Goal: Check status: Check status

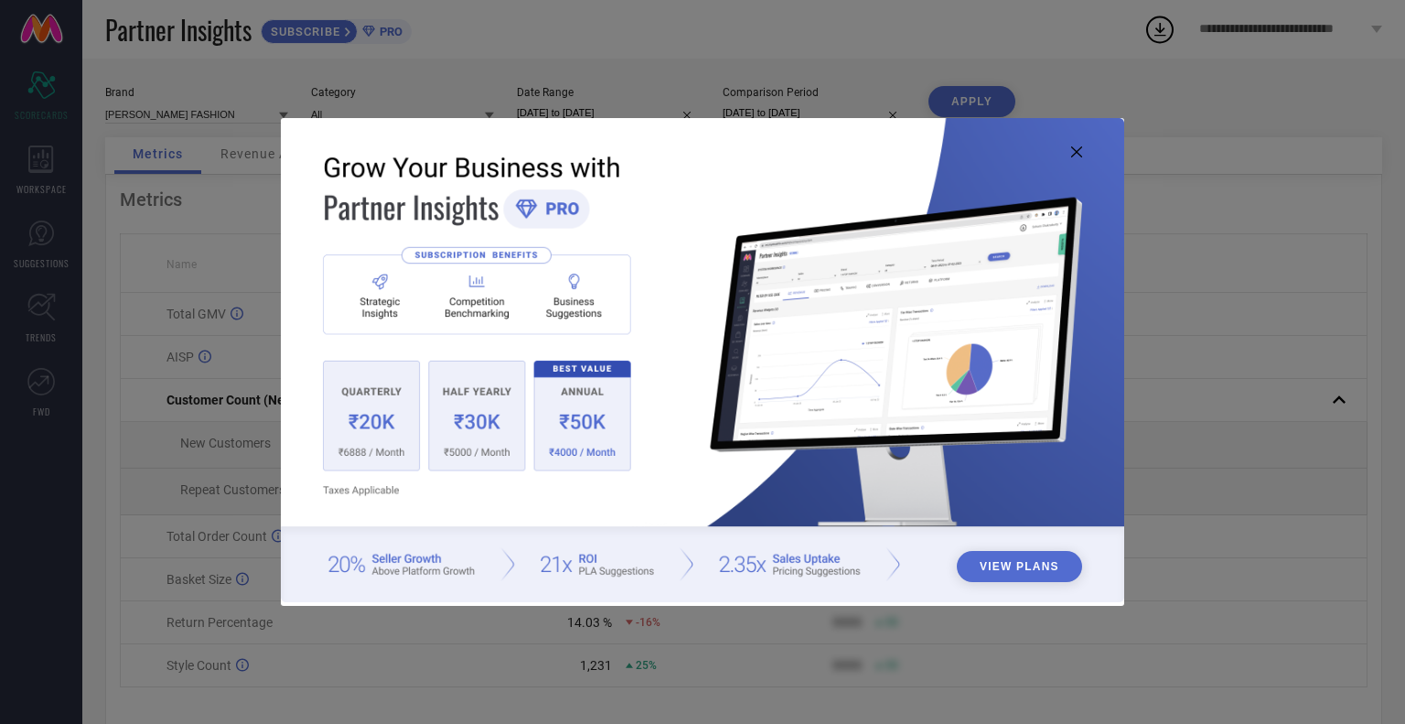
click at [1079, 153] on icon at bounding box center [1076, 151] width 11 height 11
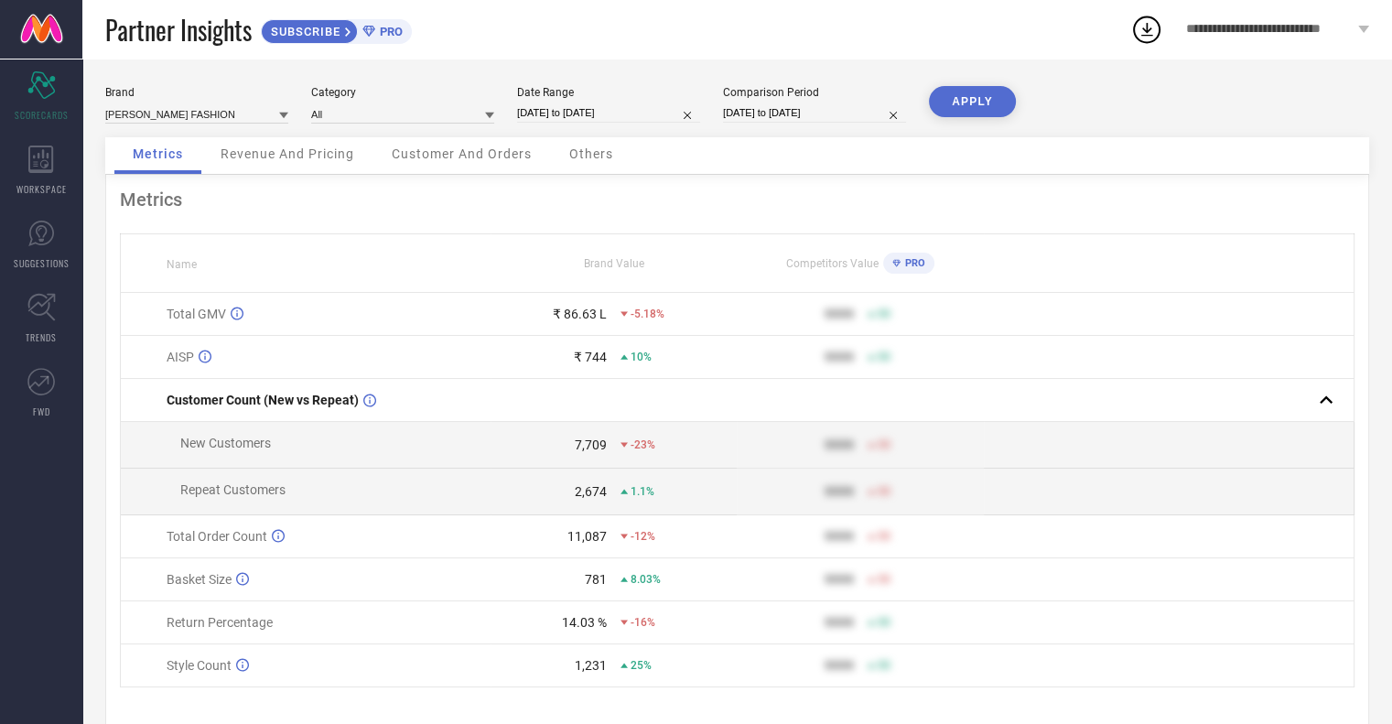
click at [295, 153] on span "Revenue And Pricing" at bounding box center [288, 153] width 134 height 15
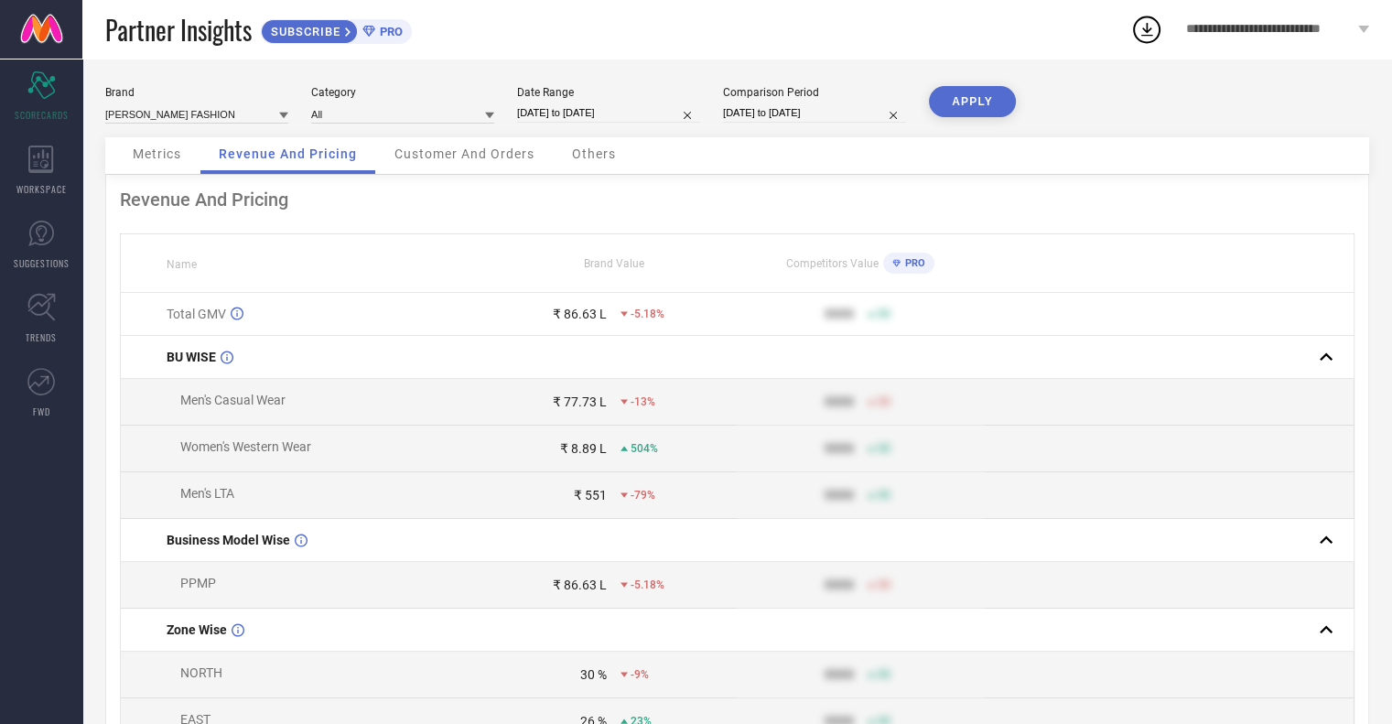
click at [783, 112] on input "[DATE] to [DATE]" at bounding box center [814, 112] width 183 height 19
select select "7"
select select "2024"
select select "8"
select select "2024"
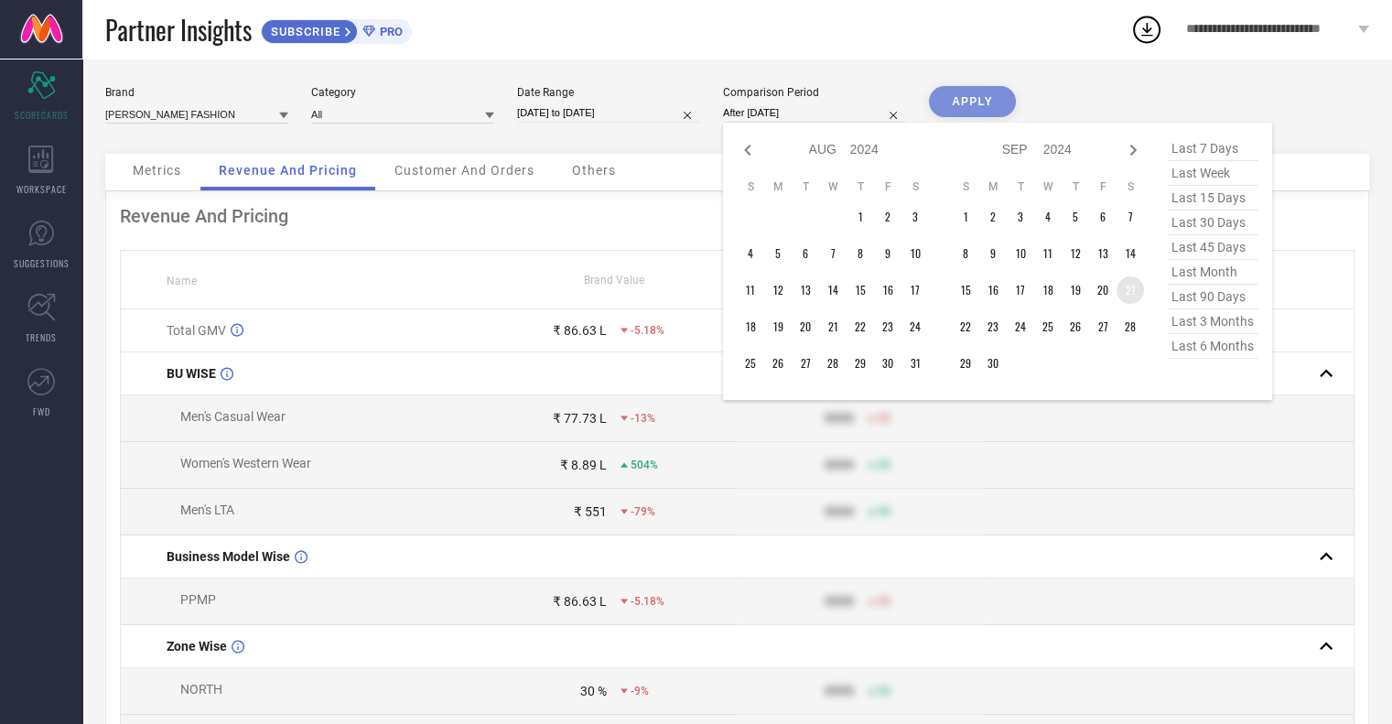
click at [1131, 291] on td "21" at bounding box center [1129, 289] width 27 height 27
type input "[DATE] to [DATE]"
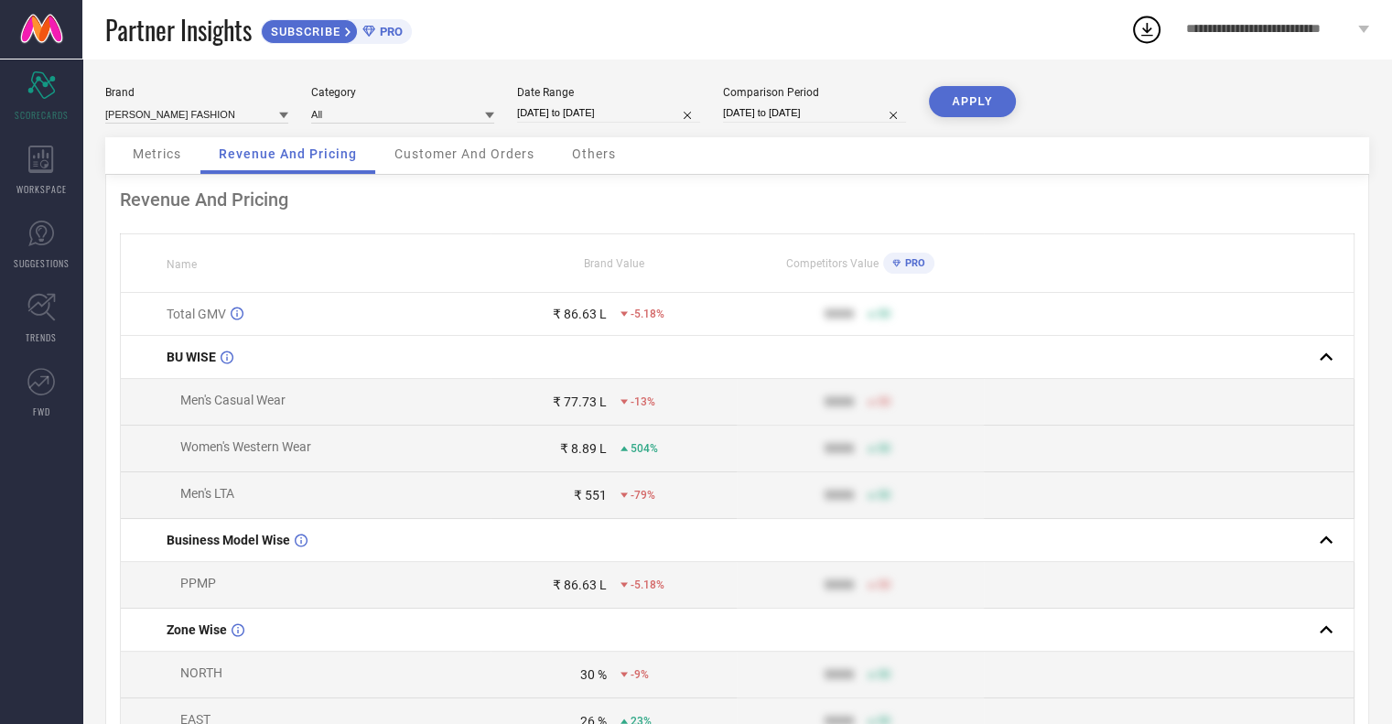
click at [948, 106] on button "APPLY" at bounding box center [972, 101] width 87 height 31
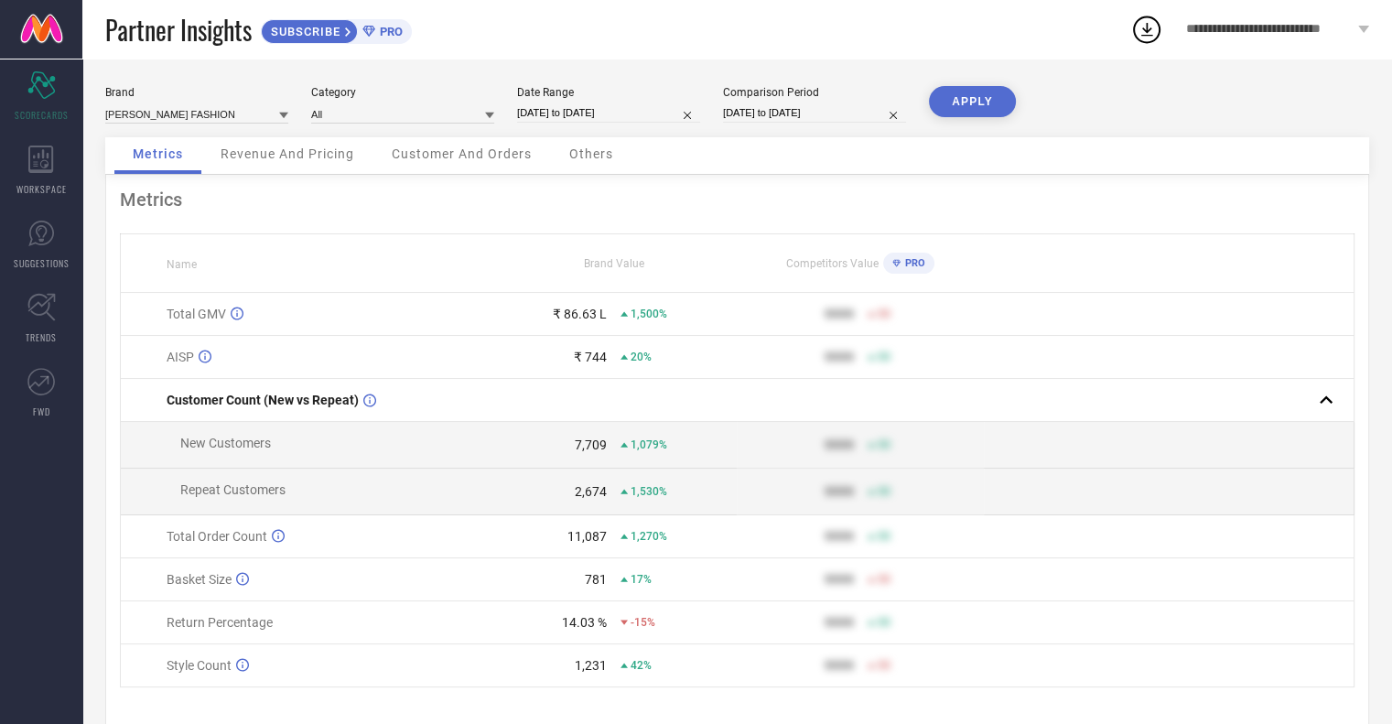
click at [651, 121] on input "[DATE] to [DATE]" at bounding box center [608, 112] width 183 height 19
select select "7"
select select "2025"
select select "8"
select select "2025"
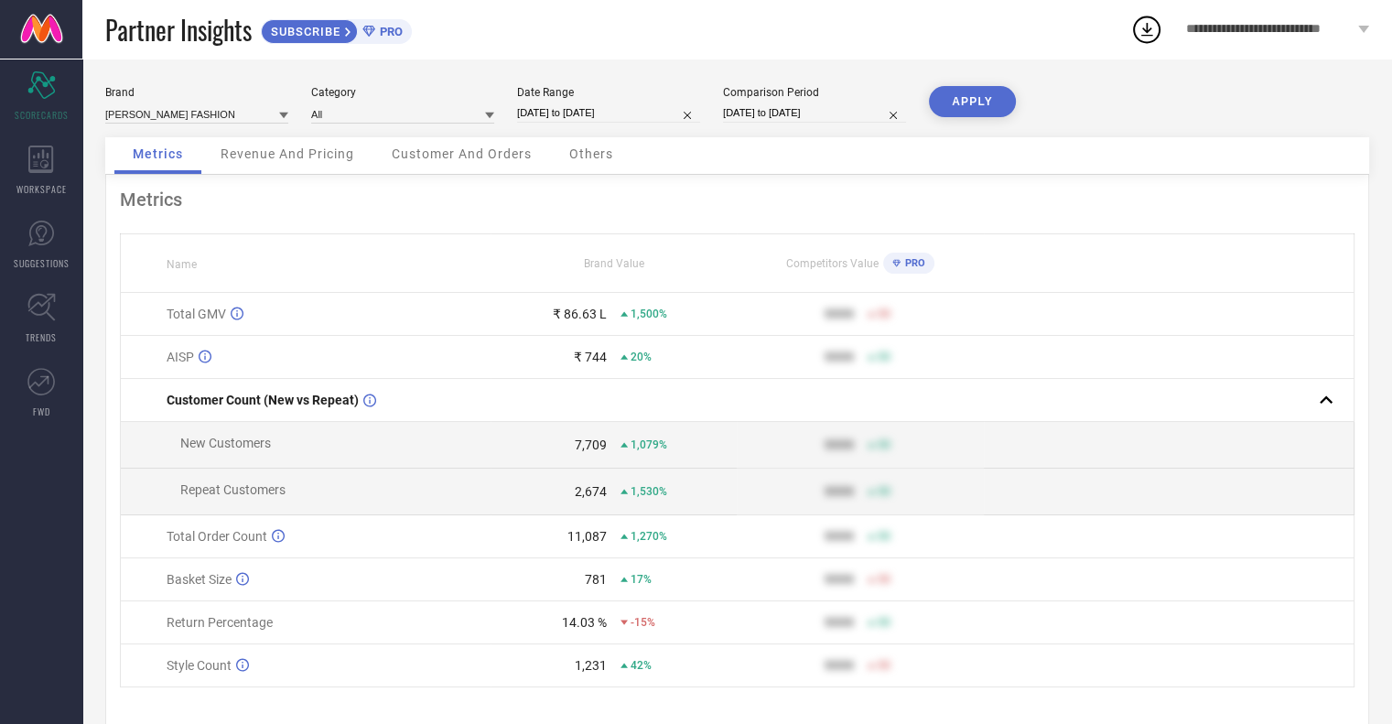
click at [1055, 87] on div "Brand [PERSON_NAME] FASHION Category All Date Range [DATE] to [DATE] Comparison…" at bounding box center [737, 111] width 1264 height 51
